Goal: Navigation & Orientation: Find specific page/section

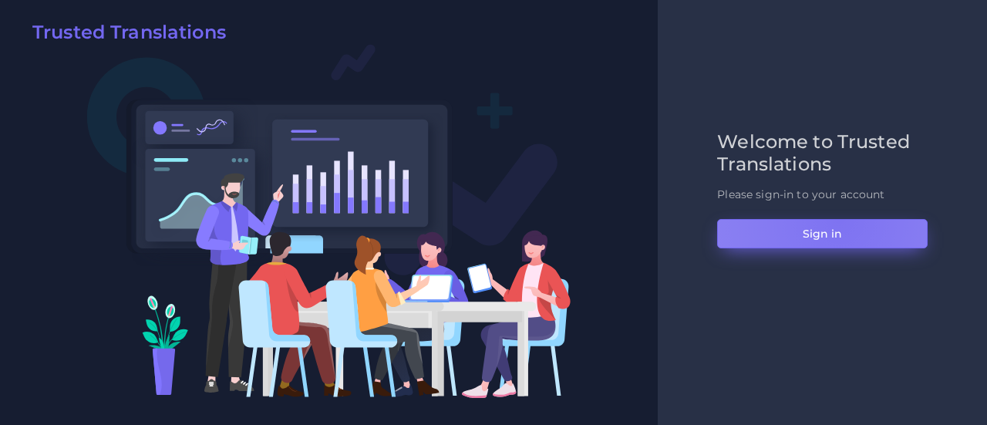
click at [832, 219] on button "Sign in" at bounding box center [822, 233] width 211 height 29
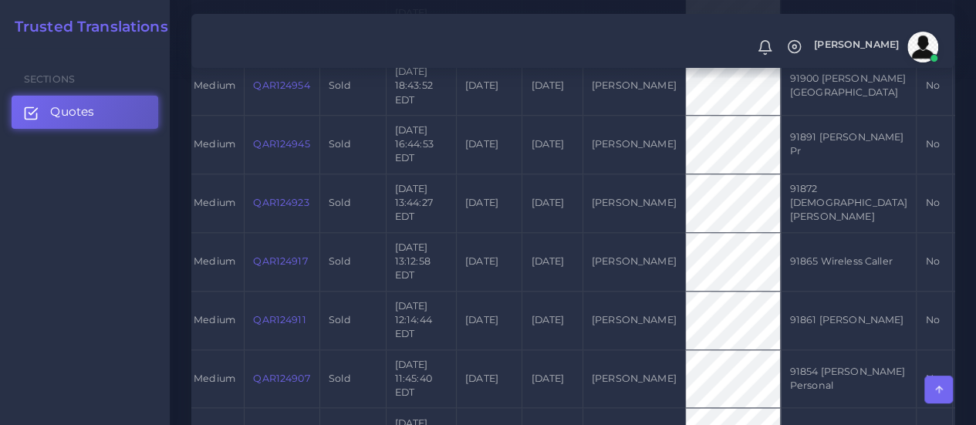
scroll to position [1110, 0]
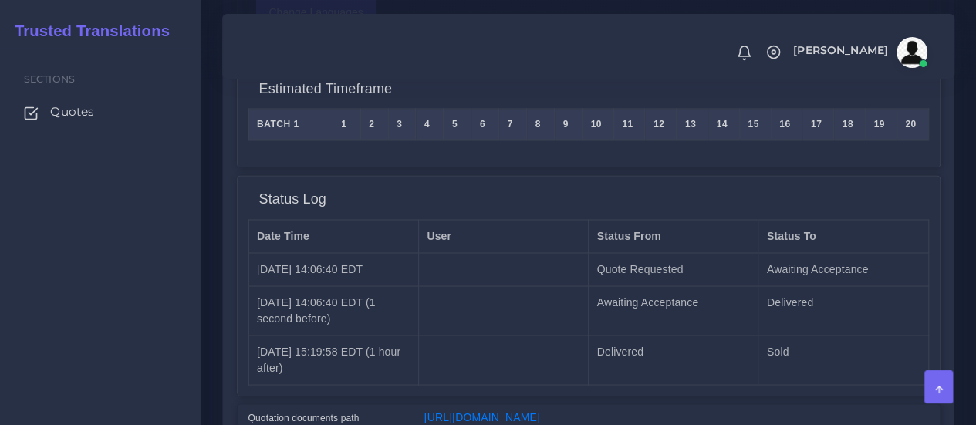
scroll to position [1378, 0]
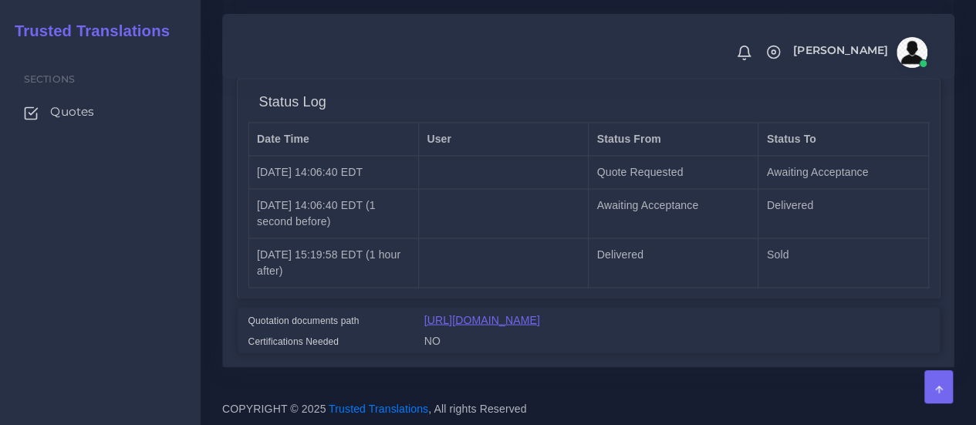
click at [495, 313] on link "https://workdrive.zoho.com/fgoh3e43b1a1fe2124b65bedd7c3c51a0e040/teams/fgoh3e43…" at bounding box center [482, 319] width 116 height 12
